Goal: Information Seeking & Learning: Learn about a topic

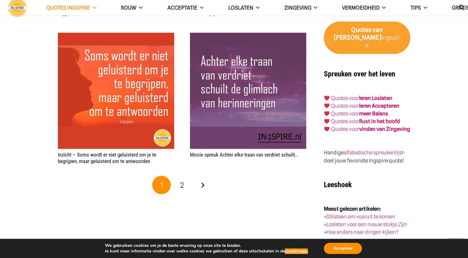
scroll to position [1003, 0]
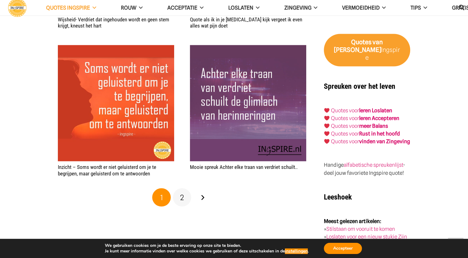
click at [181, 197] on span "2" at bounding box center [182, 197] width 4 height 9
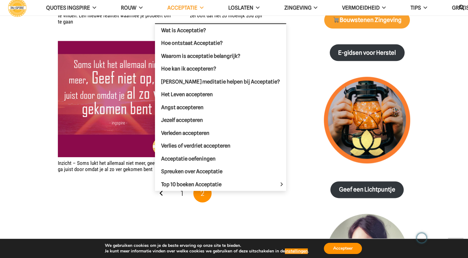
scroll to position [944, 0]
